Goal: Information Seeking & Learning: Learn about a topic

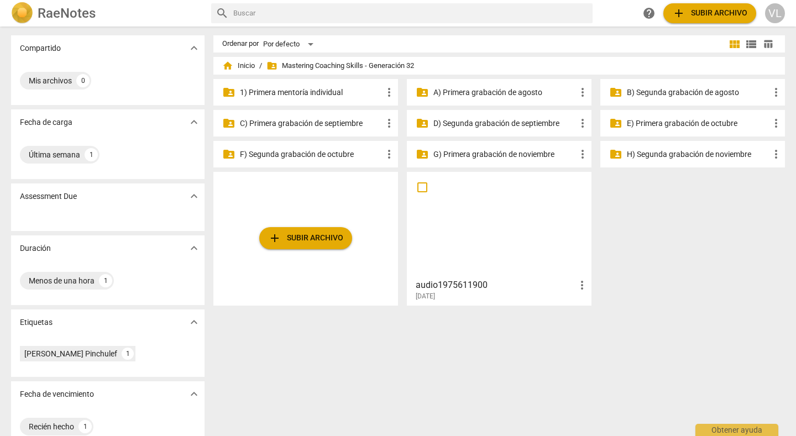
click at [633, 119] on p "E) Primera grabación de octubre" at bounding box center [697, 124] width 143 height 12
click at [456, 118] on p "D) Segunda grabación de septiembre" at bounding box center [504, 124] width 143 height 12
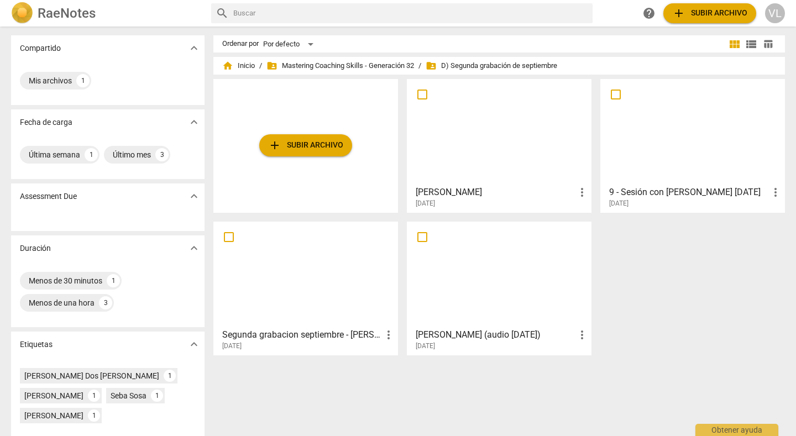
click at [459, 255] on div at bounding box center [498, 274] width 177 height 98
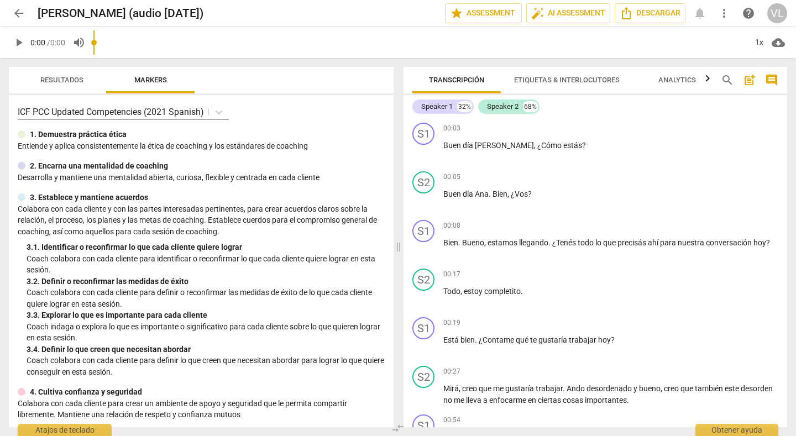
click at [15, 13] on span "arrow_back" at bounding box center [18, 13] width 13 height 13
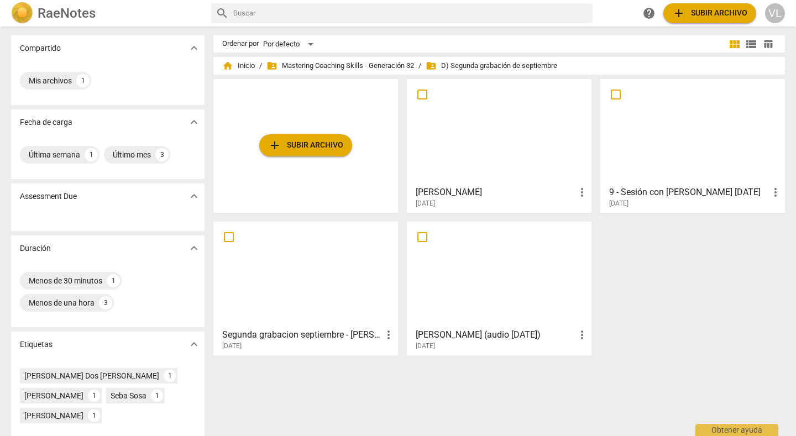
click at [276, 285] on div at bounding box center [305, 274] width 177 height 98
click at [666, 156] on div at bounding box center [692, 132] width 177 height 98
click at [520, 149] on div at bounding box center [498, 132] width 177 height 98
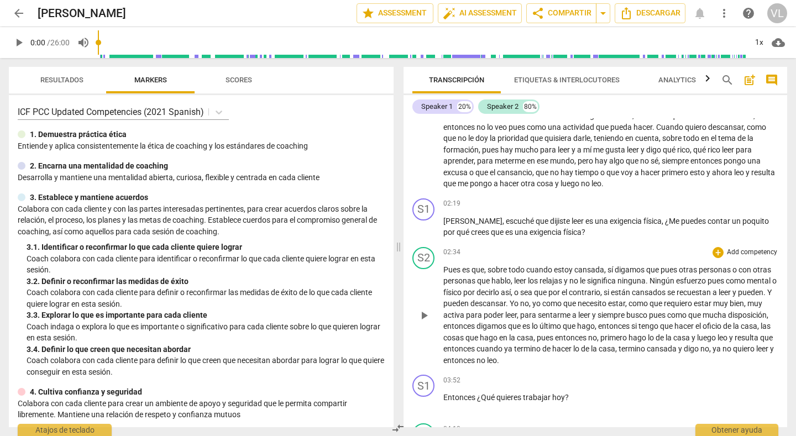
scroll to position [276, 0]
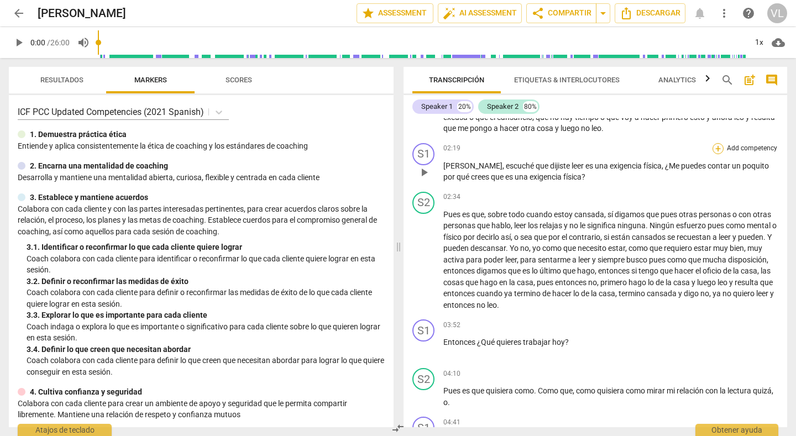
click at [715, 150] on div "+" at bounding box center [717, 148] width 11 height 11
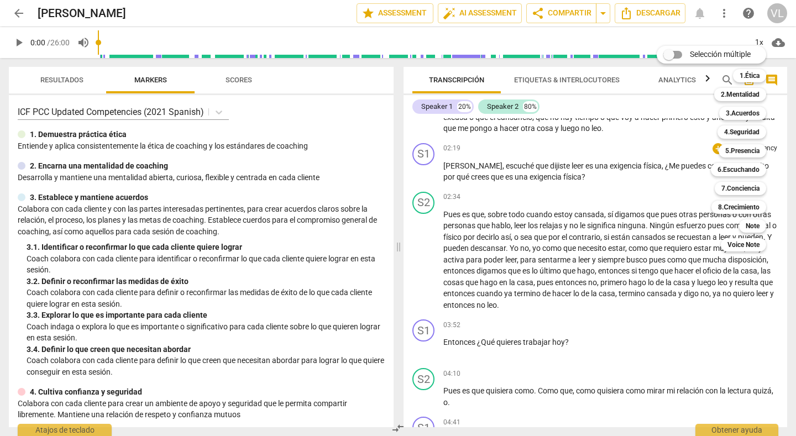
click at [645, 188] on div at bounding box center [398, 218] width 796 height 436
